Goal: Task Accomplishment & Management: Manage account settings

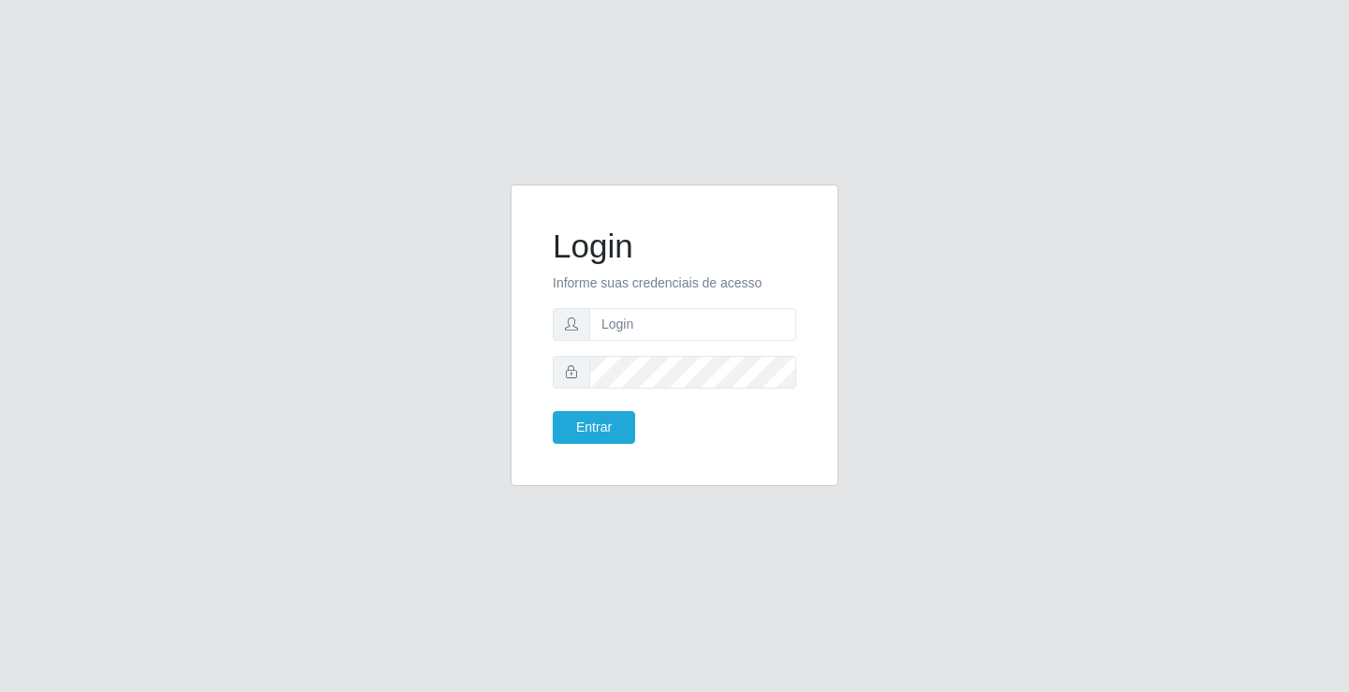
click at [620, 313] on input "text" at bounding box center [692, 324] width 207 height 33
type input "ediane@ideal"
click at [553, 411] on button "Entrar" at bounding box center [594, 427] width 82 height 33
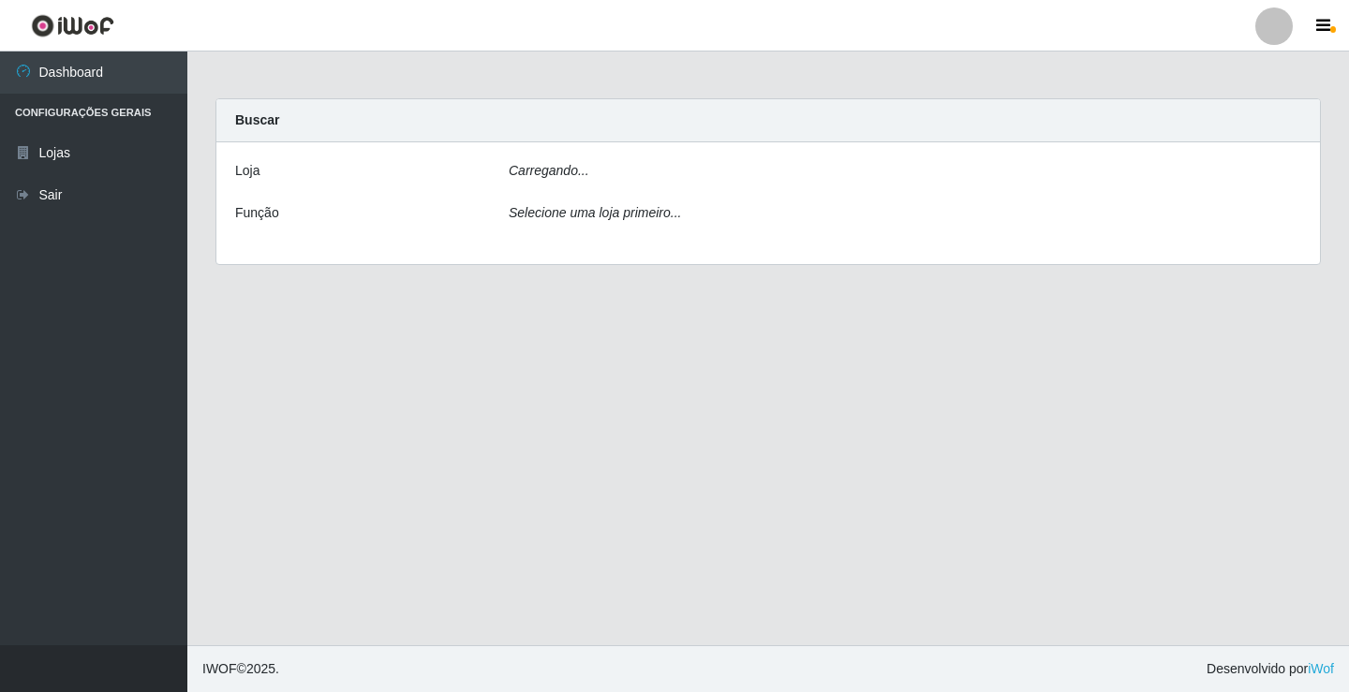
click at [602, 424] on main "Carregando... Buscar [PERSON_NAME]... Função Selecione uma loja primeiro..." at bounding box center [768, 349] width 1162 height 594
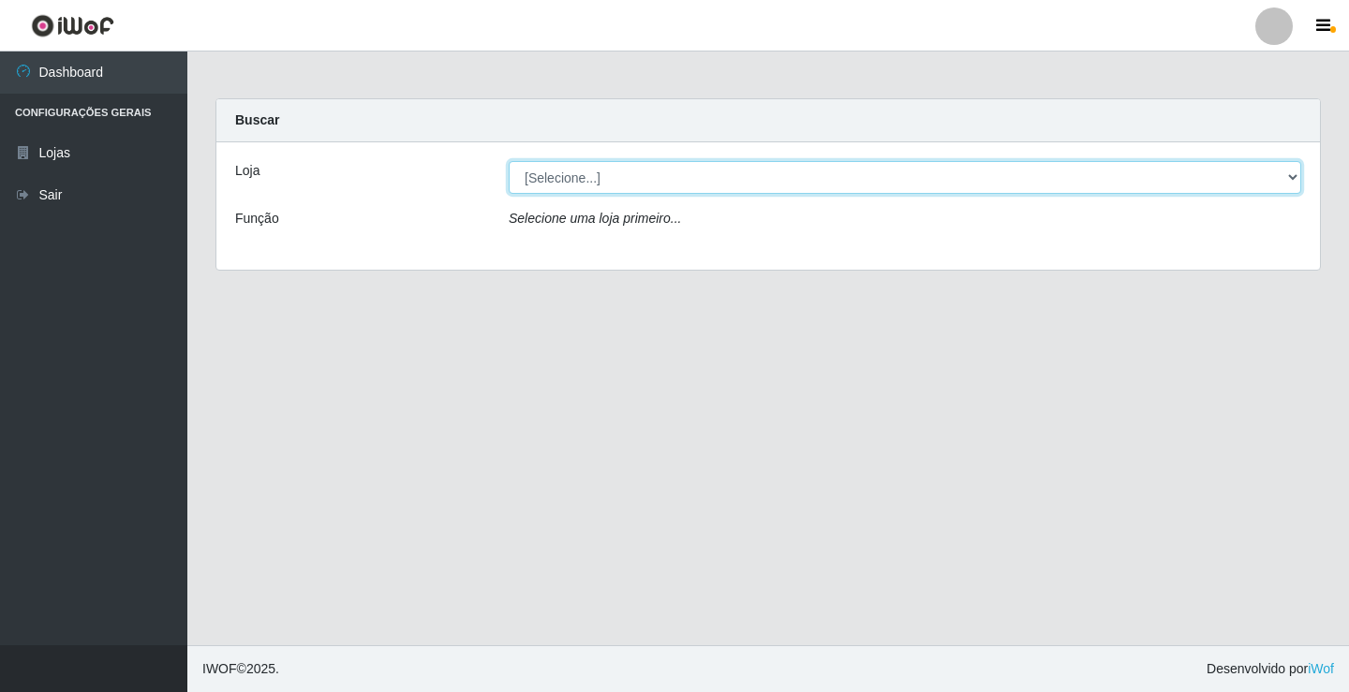
click at [594, 175] on select "[Selecione...] Ideal - Conceição" at bounding box center [905, 177] width 793 height 33
select select "231"
click at [509, 161] on select "[Selecione...] Ideal - Conceição" at bounding box center [905, 177] width 793 height 33
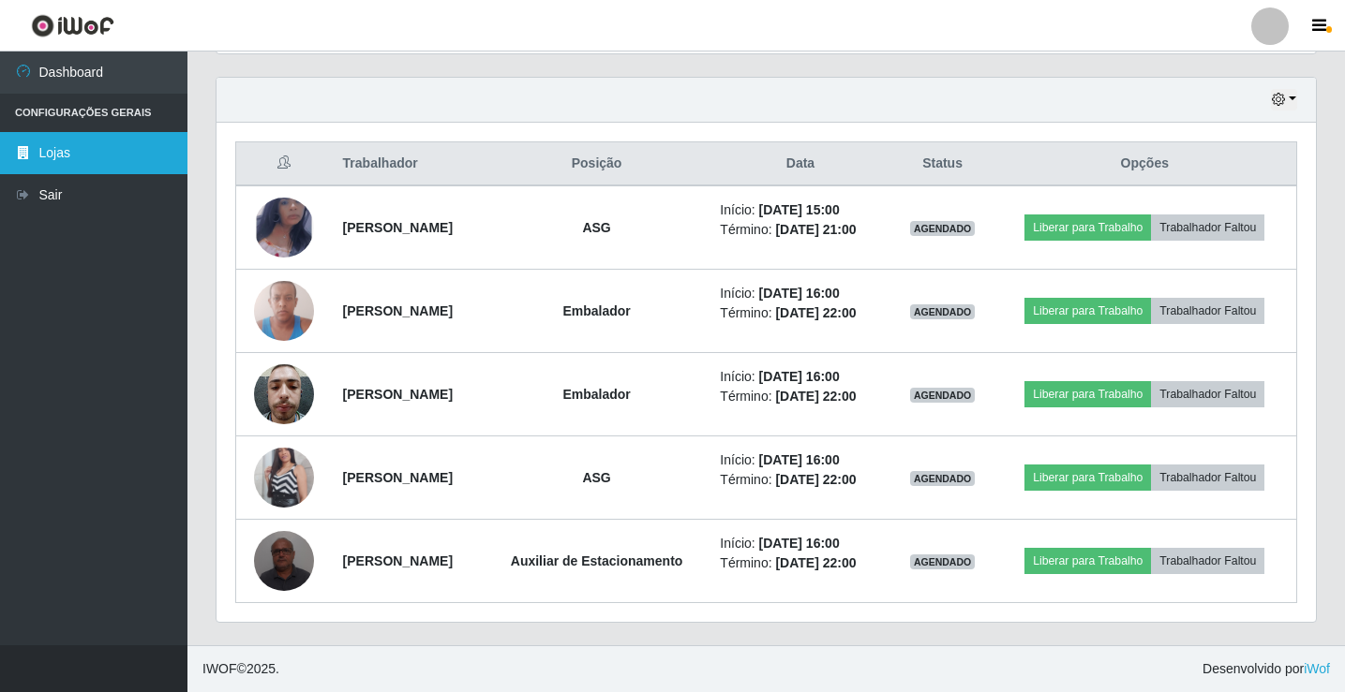
scroll to position [612, 0]
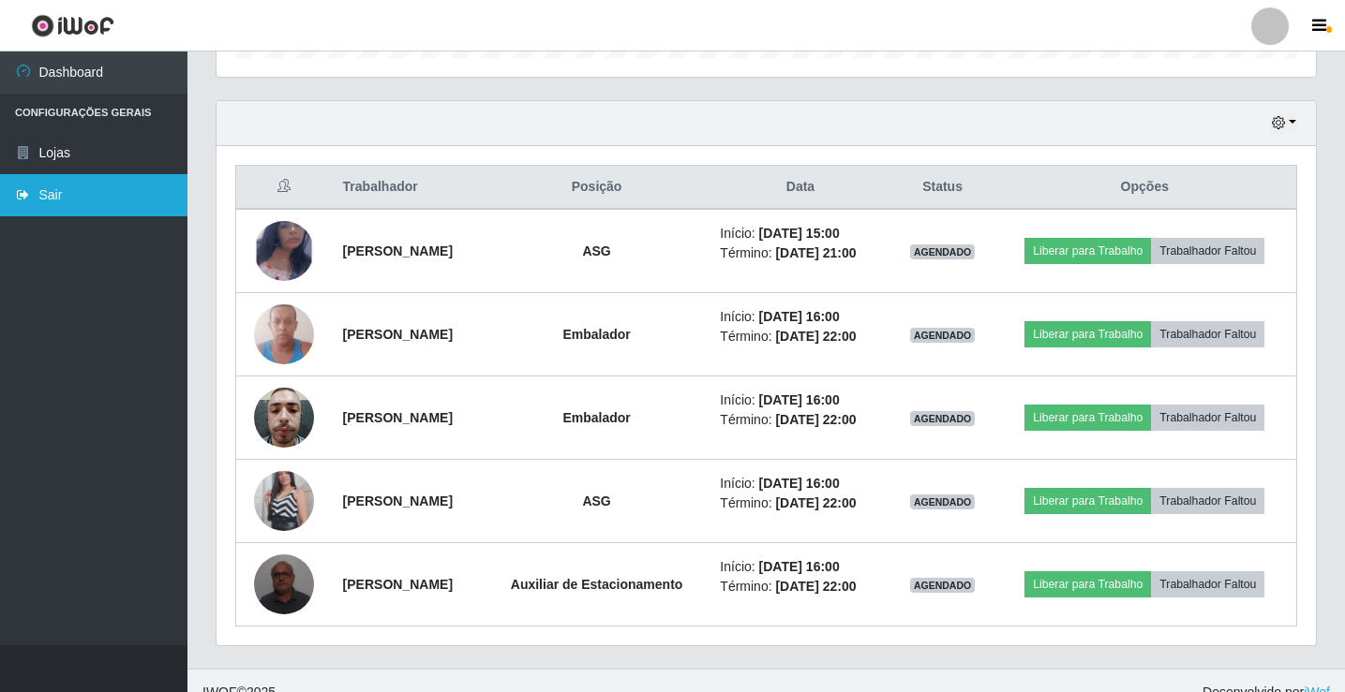
click at [61, 205] on link "Sair" at bounding box center [93, 195] width 187 height 42
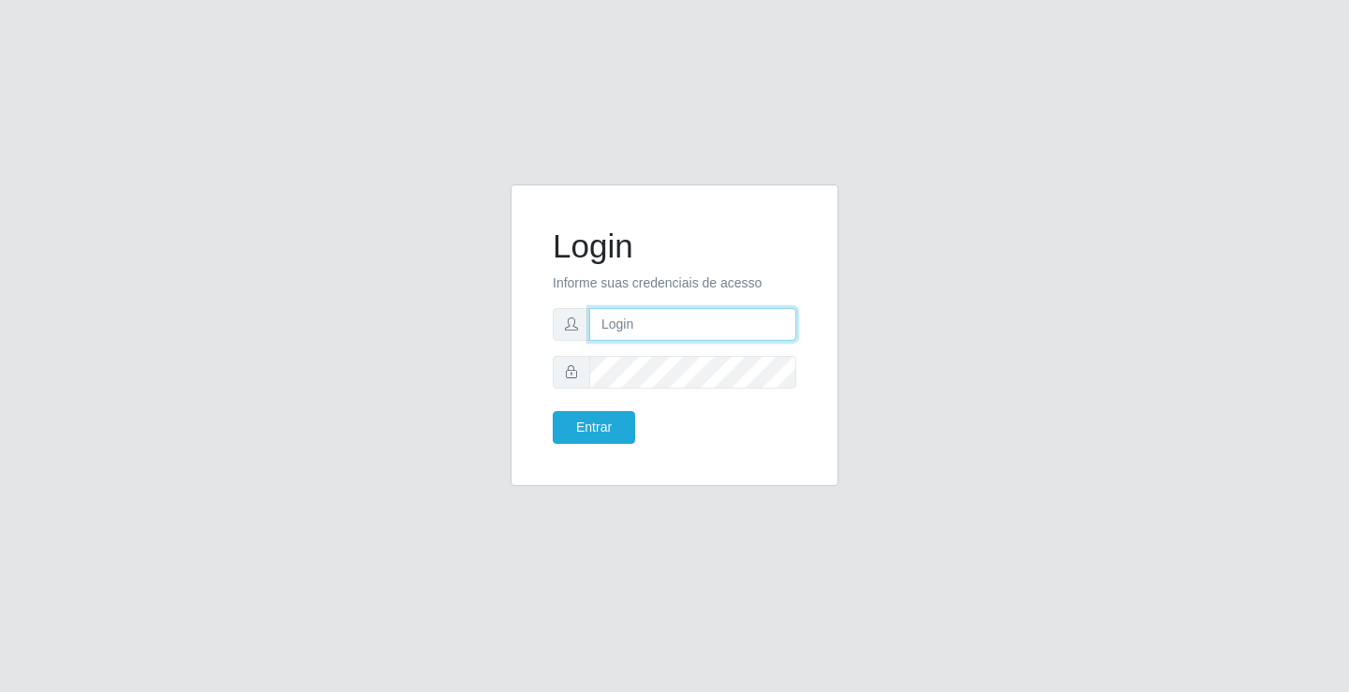
click at [609, 320] on input "text" at bounding box center [692, 324] width 207 height 33
type input "[PERSON_NAME]"
click at [553, 411] on button "Entrar" at bounding box center [594, 427] width 82 height 33
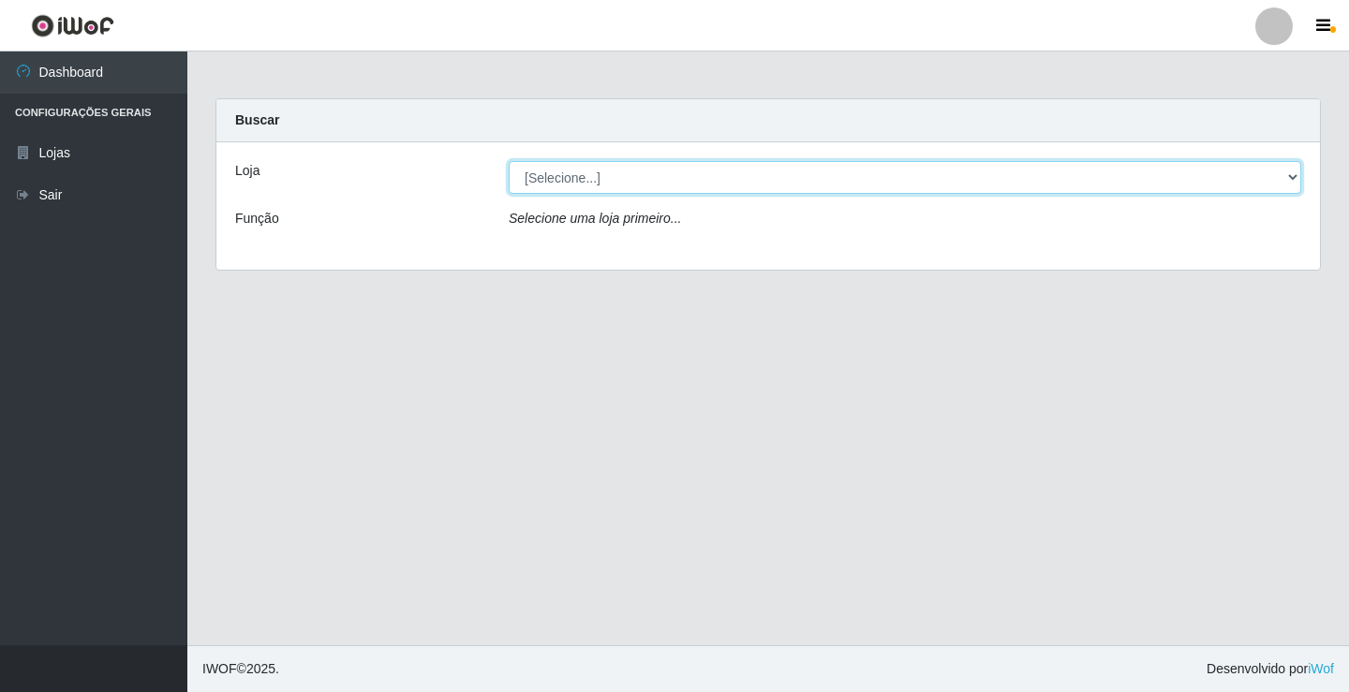
click at [713, 184] on select "[Selecione...] Ideal - Conceição" at bounding box center [905, 177] width 793 height 33
select select "231"
click at [509, 161] on select "[Selecione...] Ideal - Conceição" at bounding box center [905, 177] width 793 height 33
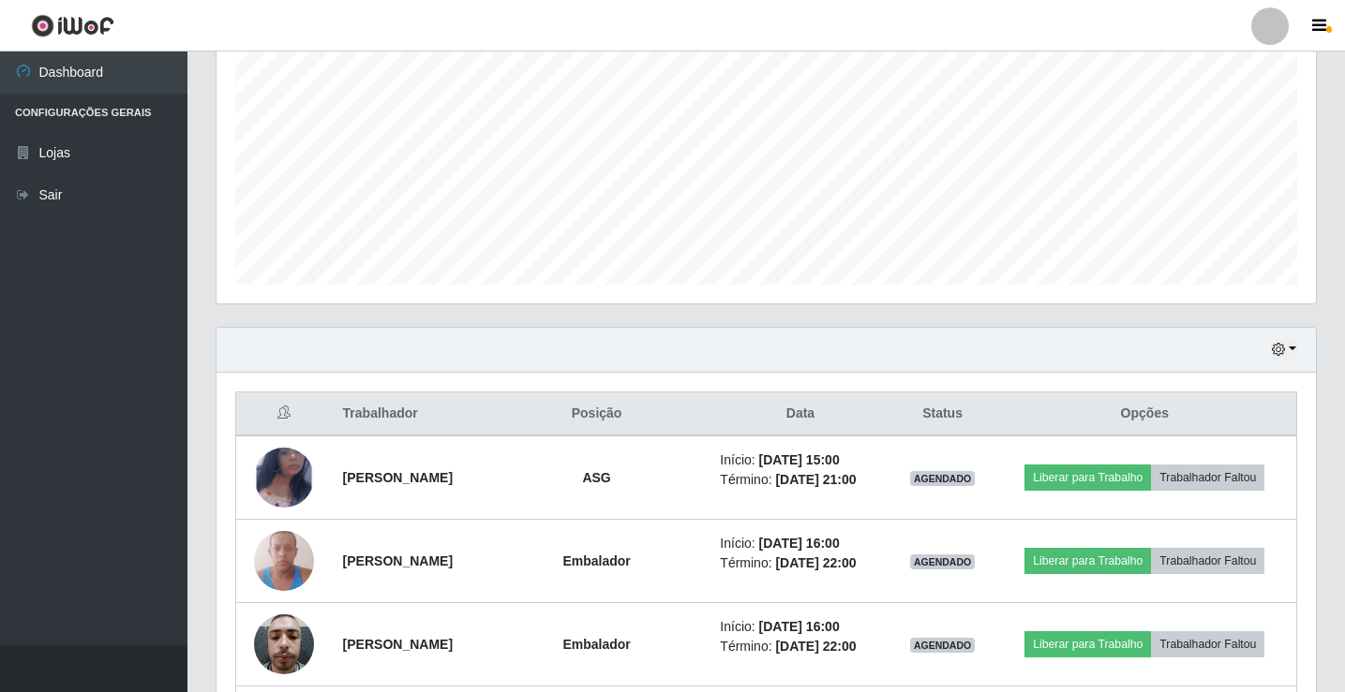
scroll to position [706, 0]
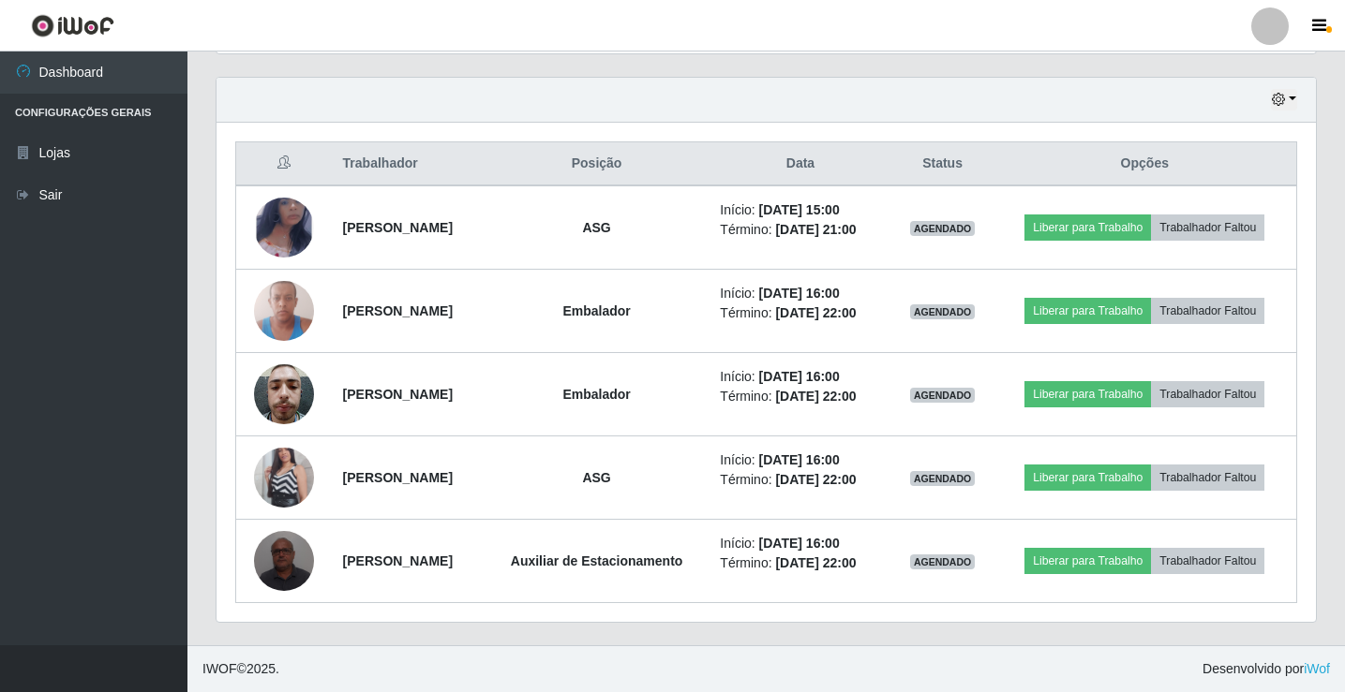
click at [1286, 22] on div at bounding box center [1269, 25] width 37 height 37
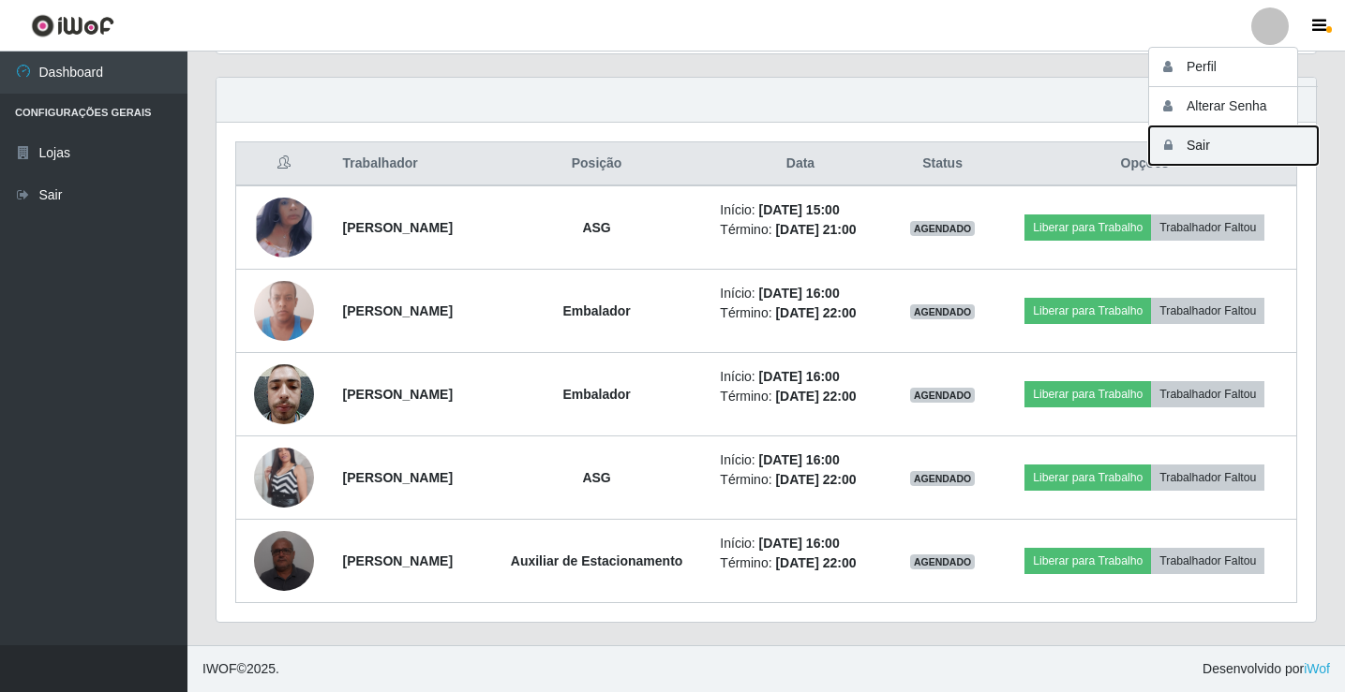
click at [1253, 138] on button "Sair" at bounding box center [1233, 145] width 169 height 38
